Goal: Information Seeking & Learning: Find specific fact

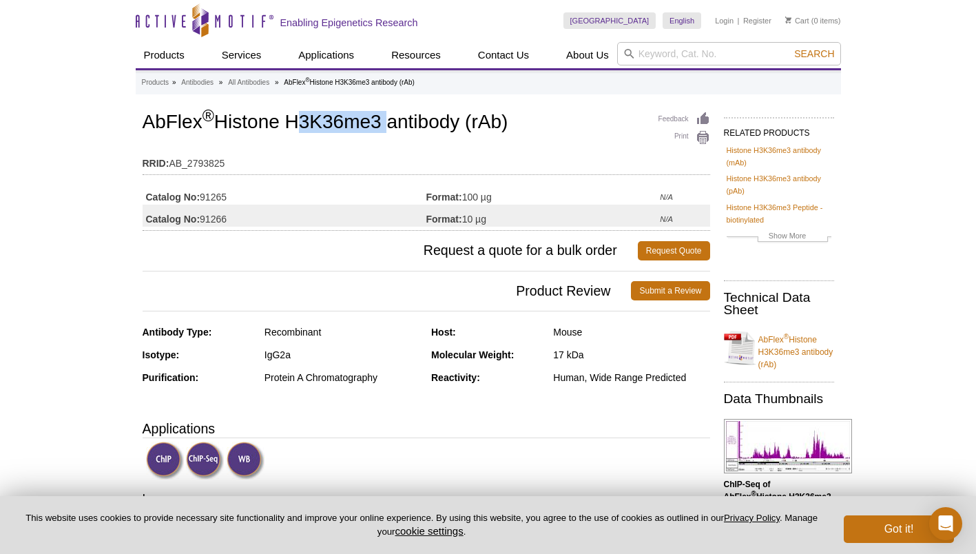
drag, startPoint x: 287, startPoint y: 118, endPoint x: 381, endPoint y: 118, distance: 93.7
click at [381, 118] on h1 "AbFlex ® Histone H3K36me3 antibody (rAb)" at bounding box center [427, 123] width 568 height 23
copy h1 "H3K36me"
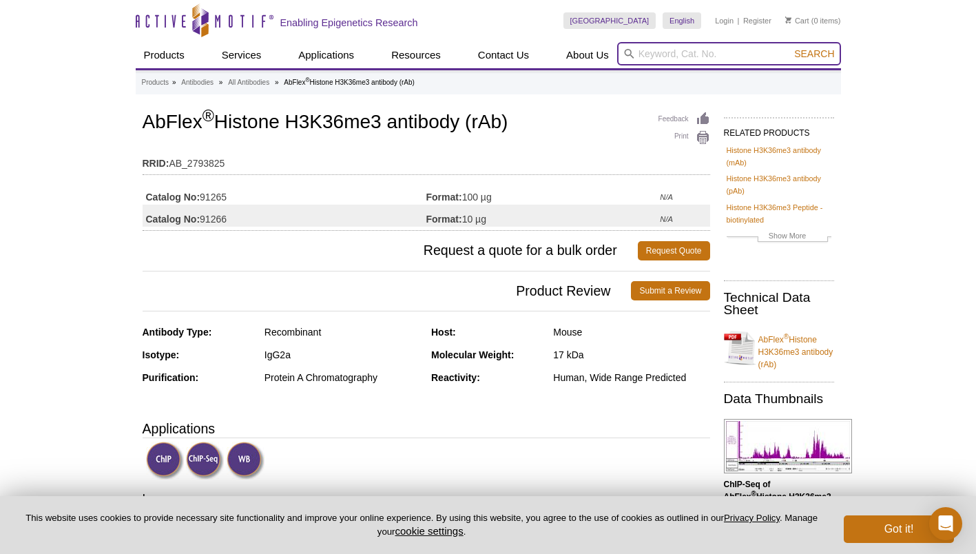
click at [685, 45] on input "search" at bounding box center [729, 53] width 224 height 23
paste input "H3K36me"
type input "H3K9 ac"
click at [790, 48] on button "Search" at bounding box center [814, 54] width 48 height 12
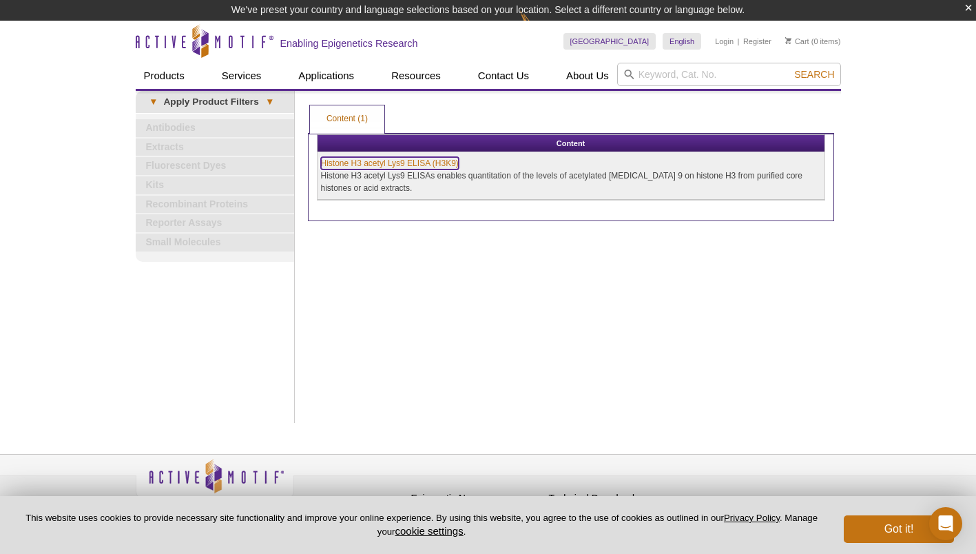
click at [389, 159] on link "Histone H3 acetyl Lys9 ELISA (H3K9)" at bounding box center [390, 163] width 138 height 12
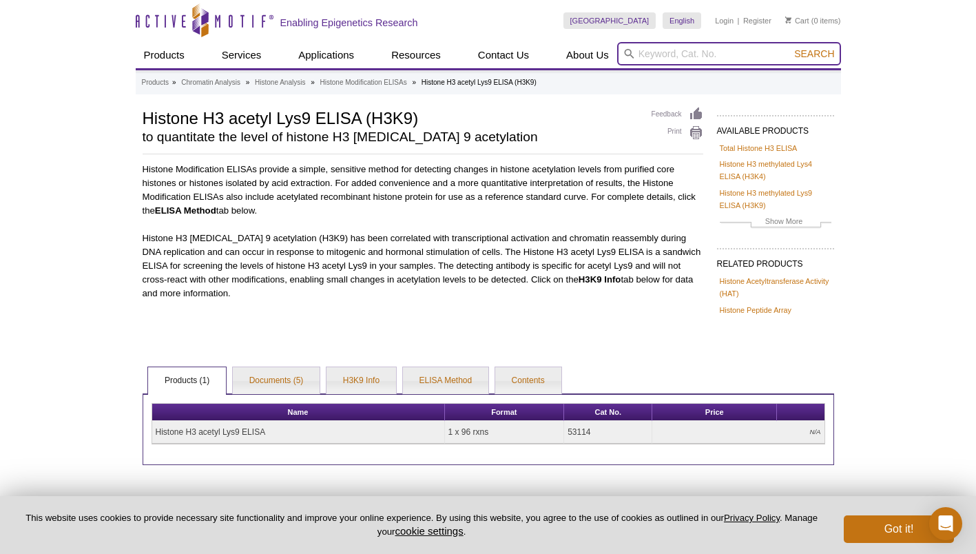
click at [708, 53] on input "search" at bounding box center [729, 53] width 224 height 23
paste input "[URL][DOMAIN_NAME]"
type input "[URL][DOMAIN_NAME]"
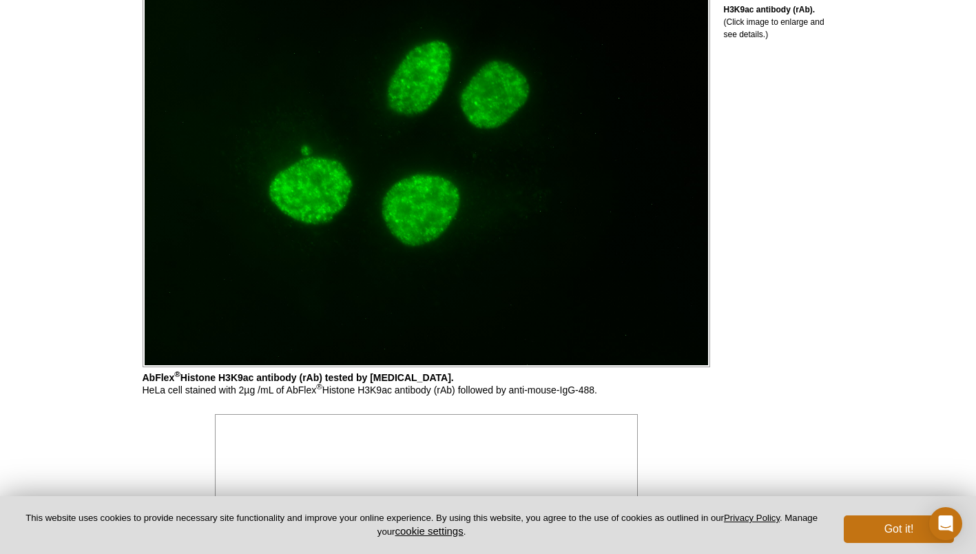
scroll to position [995, 0]
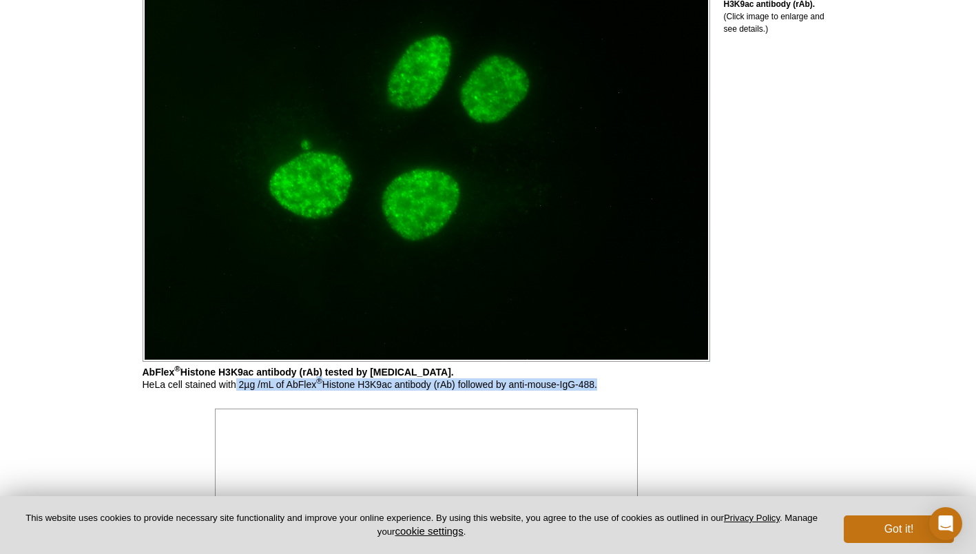
drag, startPoint x: 236, startPoint y: 384, endPoint x: 271, endPoint y: 393, distance: 35.6
click at [271, 393] on div "Feedback Print AbFlex ® Histone H3K9ac antibody (rAb) RRID: AB_2793775 Catalog …" at bounding box center [423, 513] width 575 height 2800
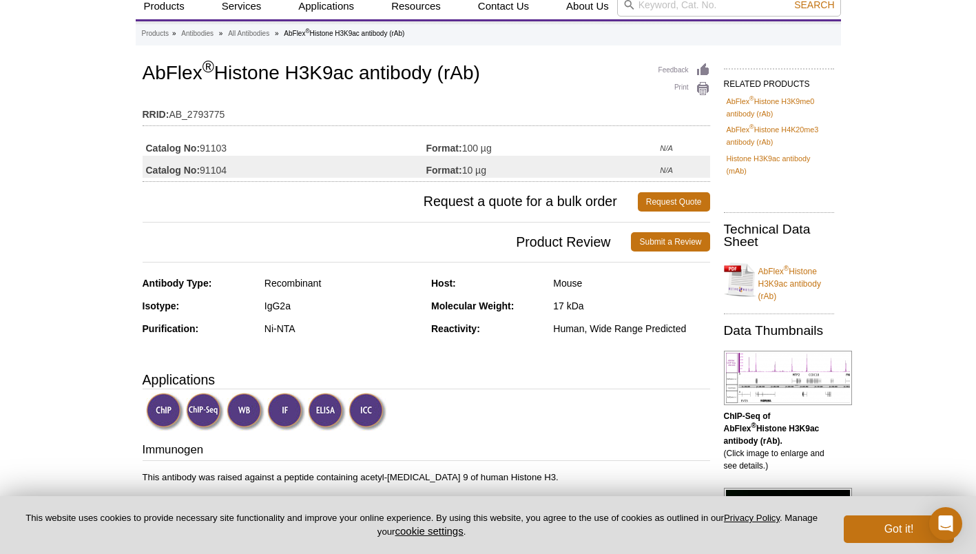
scroll to position [0, 0]
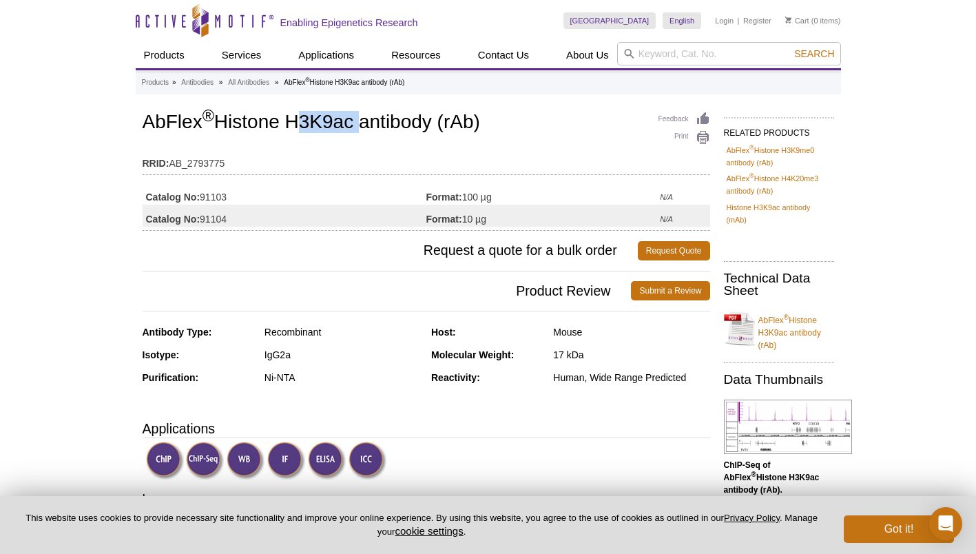
drag, startPoint x: 294, startPoint y: 122, endPoint x: 357, endPoint y: 114, distance: 63.1
click at [357, 114] on h1 "AbFlex ® Histone H3K9ac antibody (rAb)" at bounding box center [427, 123] width 568 height 23
copy h1 "H3K9ac"
